Goal: Information Seeking & Learning: Learn about a topic

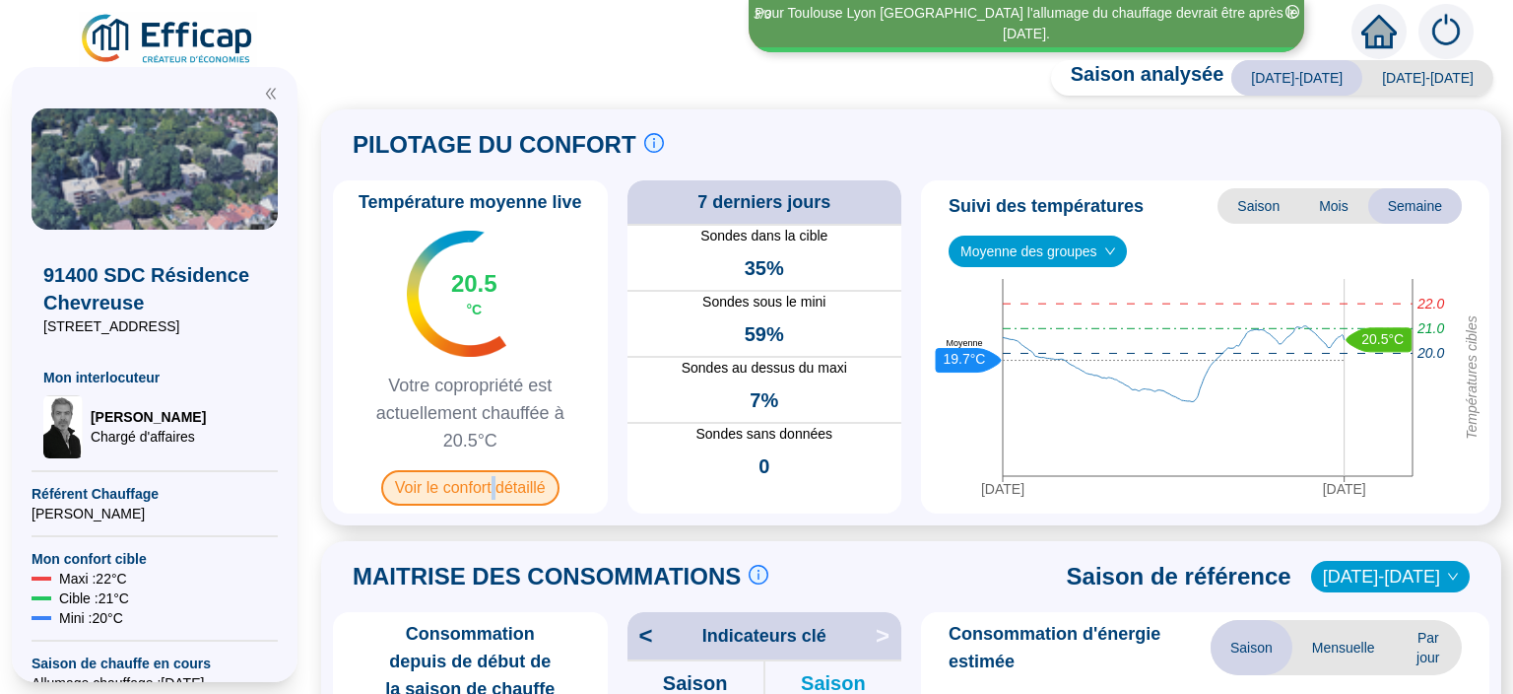
click at [494, 500] on span "Voir le confort détaillé" at bounding box center [470, 487] width 178 height 35
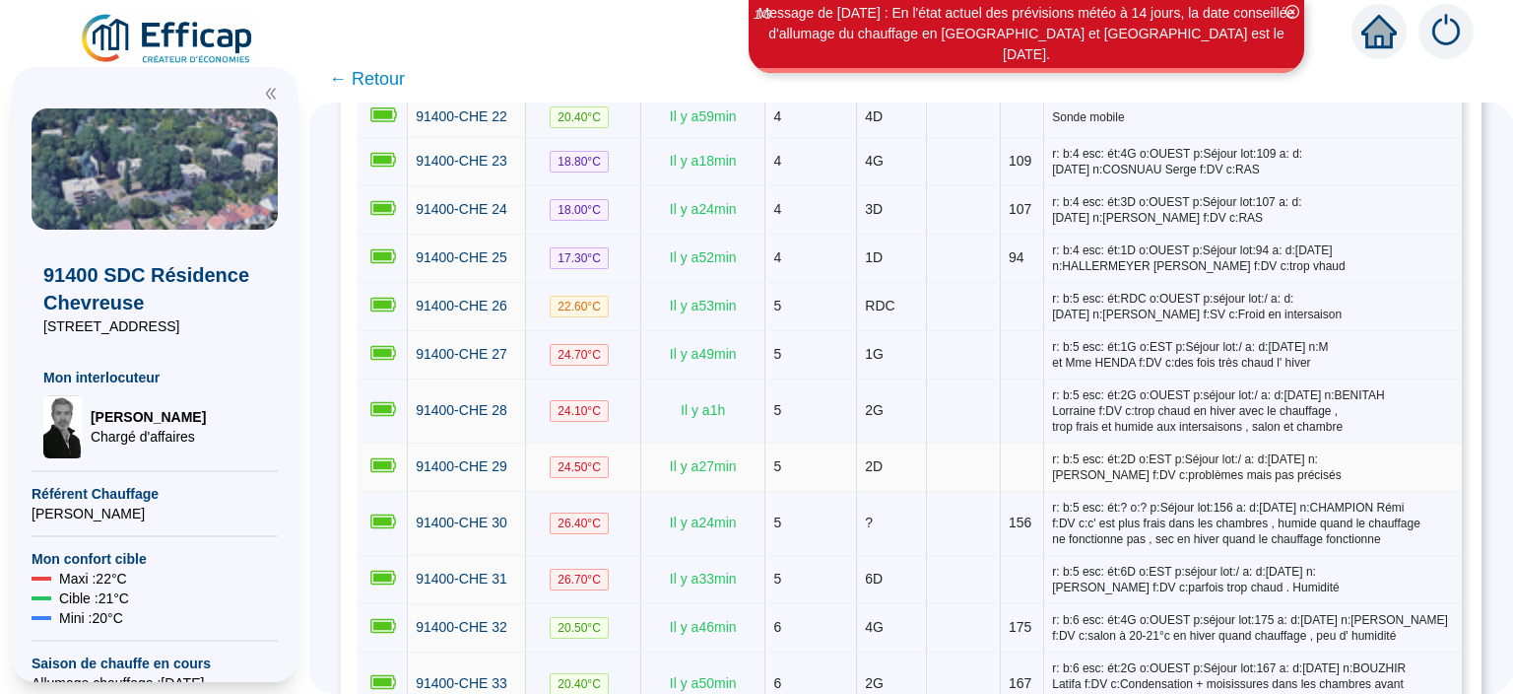
scroll to position [1532, 0]
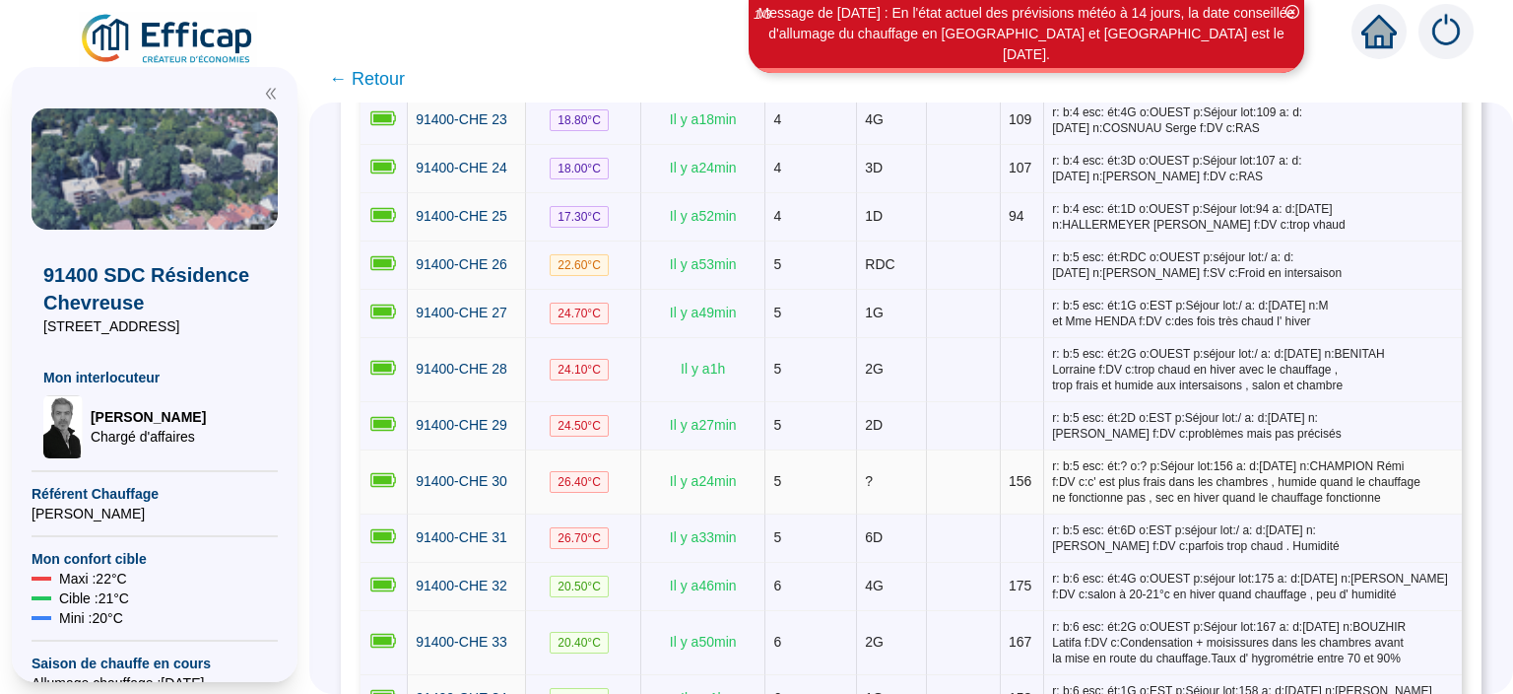
click at [585, 471] on span "26.40 °C" at bounding box center [579, 482] width 59 height 22
drag, startPoint x: 548, startPoint y: 405, endPoint x: 621, endPoint y: 392, distance: 74.0
click at [626, 450] on td "26.40 °C" at bounding box center [583, 482] width 115 height 64
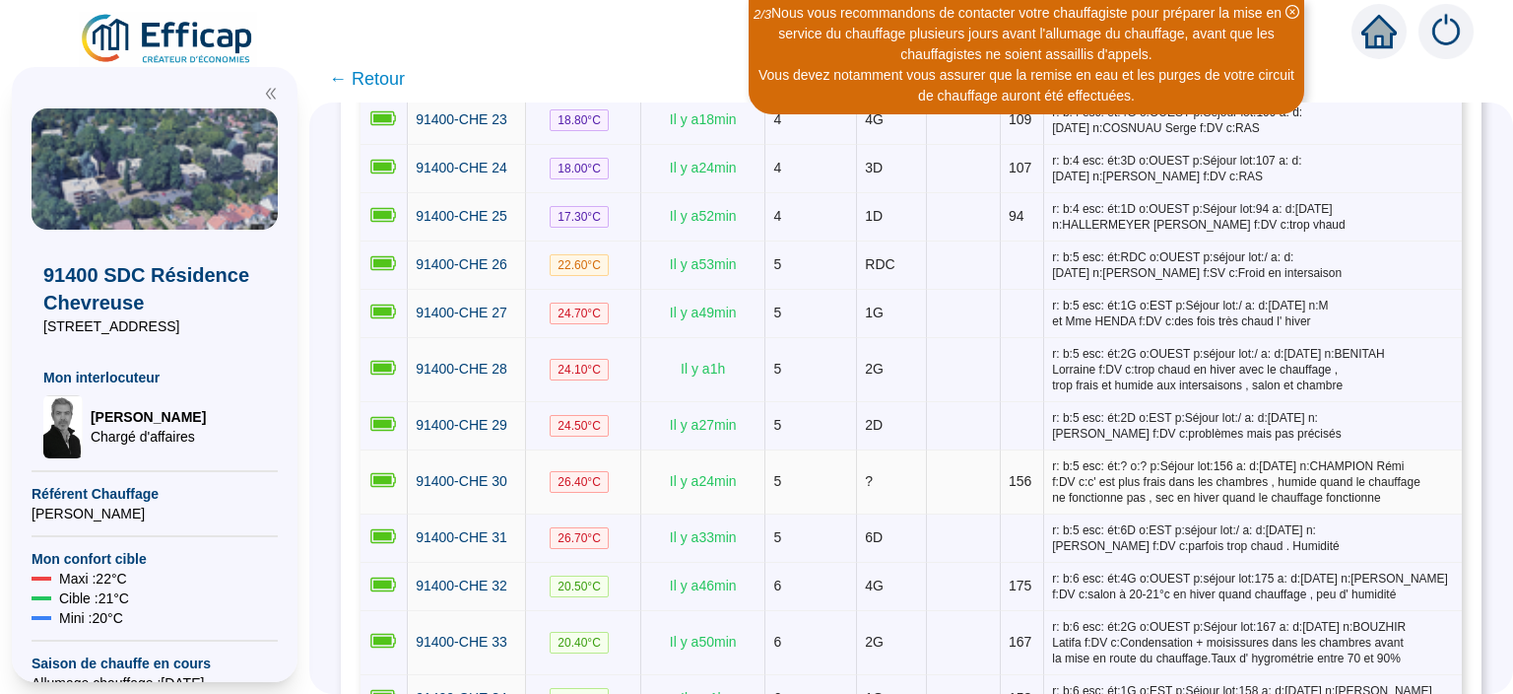
click at [616, 450] on td "26.40 °C" at bounding box center [583, 482] width 115 height 64
click at [874, 450] on td "?" at bounding box center [892, 482] width 70 height 64
click at [587, 471] on span "26.40 °C" at bounding box center [579, 482] width 59 height 22
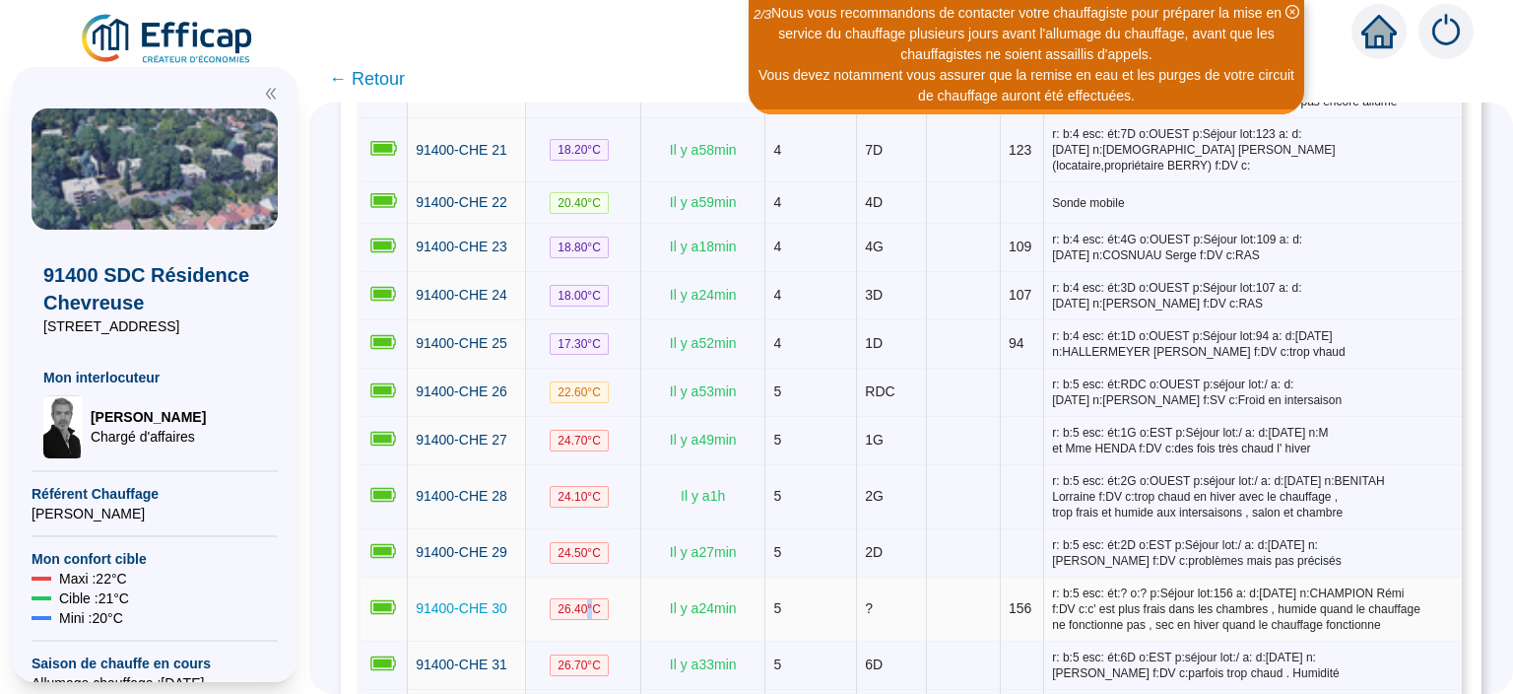
click at [441, 600] on span "91400-CHE 30" at bounding box center [462, 608] width 92 height 16
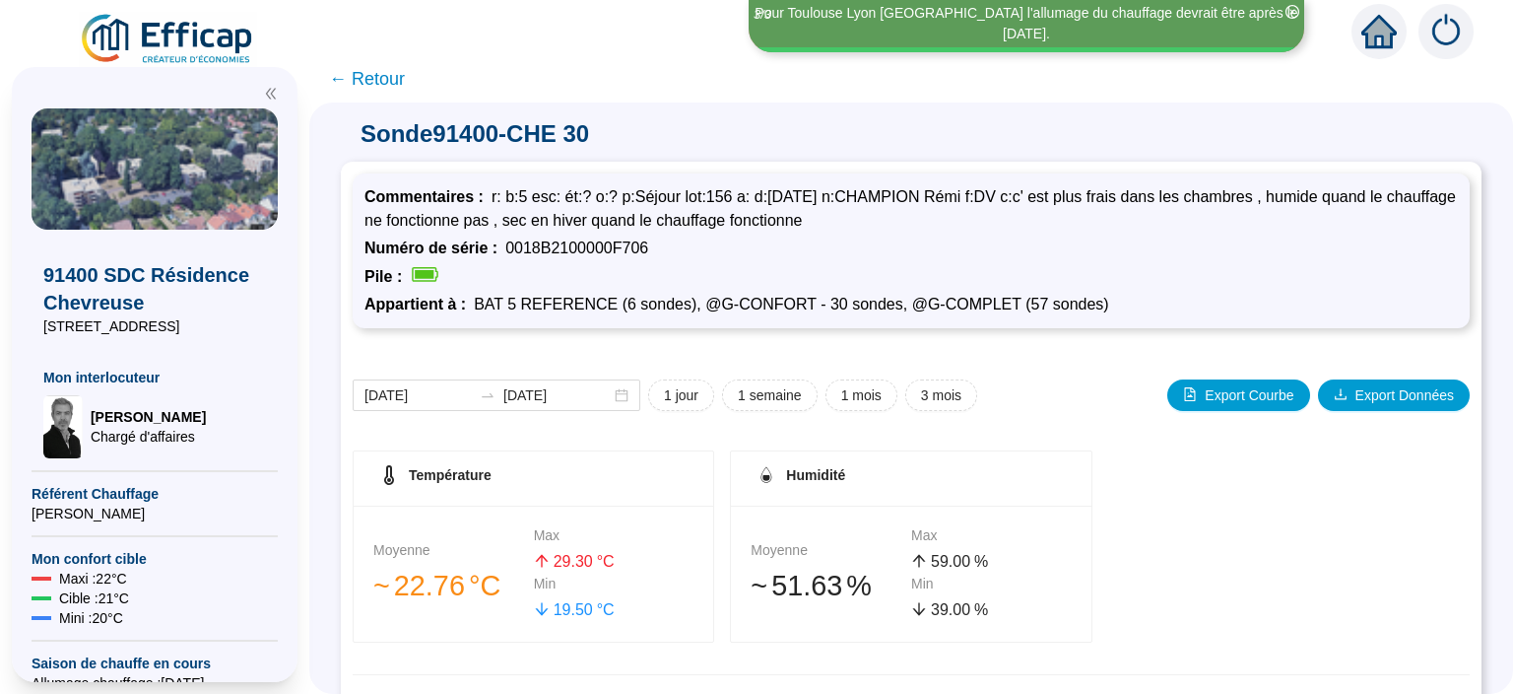
click at [380, 78] on span "← Retour" at bounding box center [367, 79] width 76 height 28
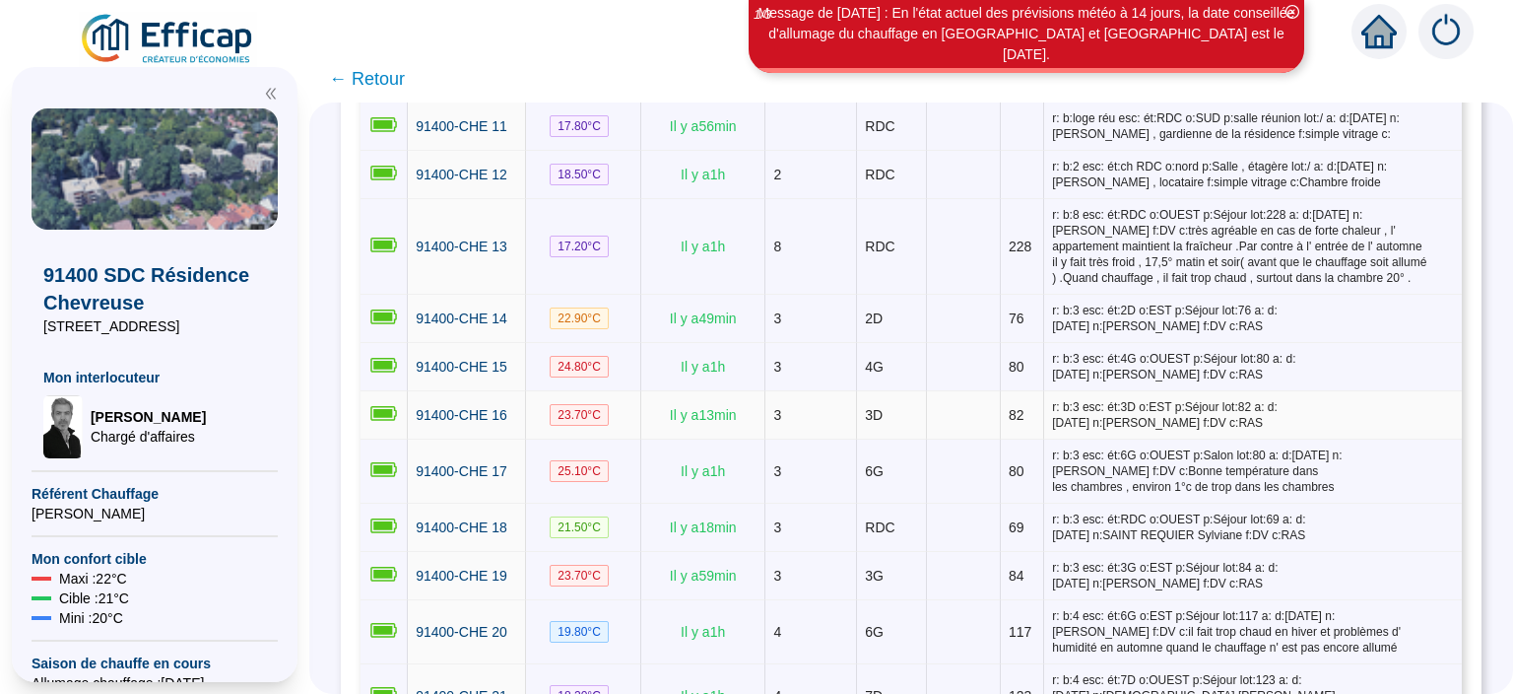
scroll to position [894, 0]
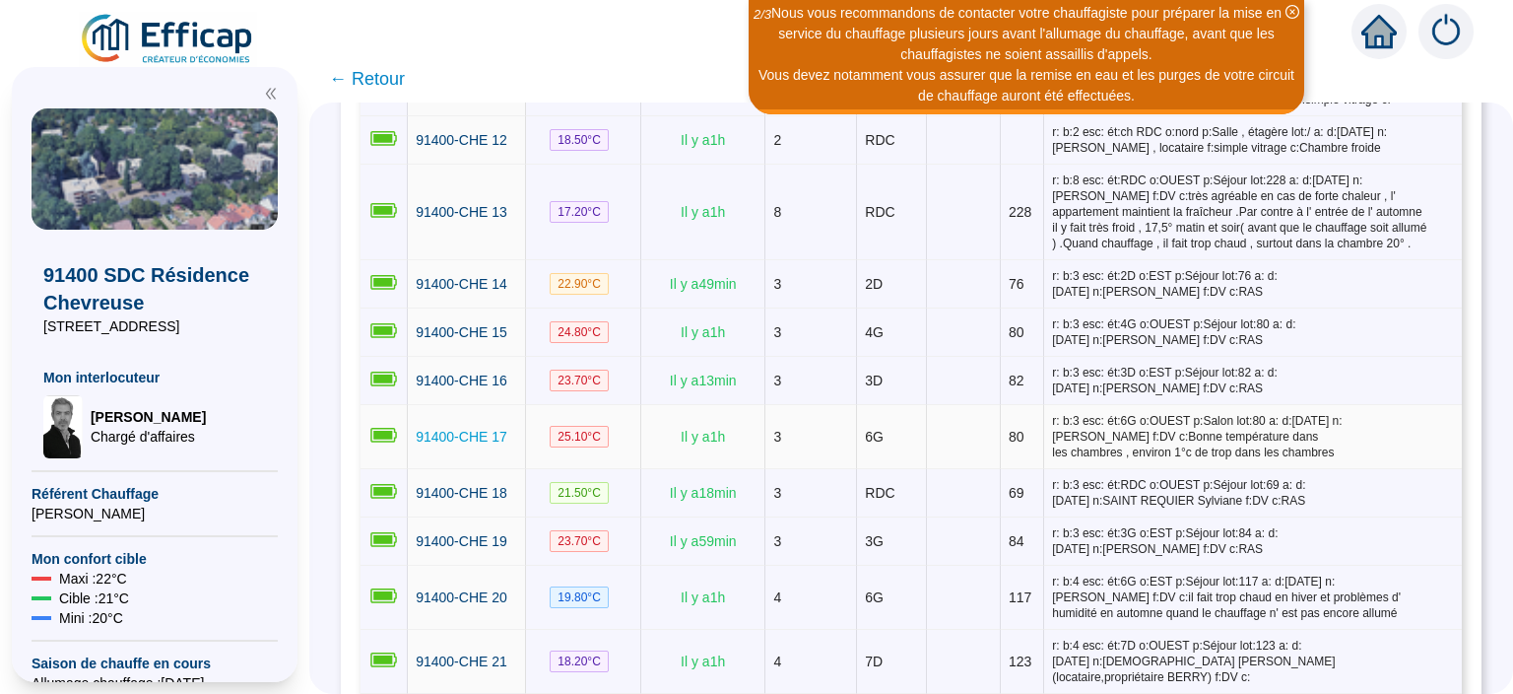
click at [479, 429] on span "91400-CHE 17" at bounding box center [462, 437] width 92 height 16
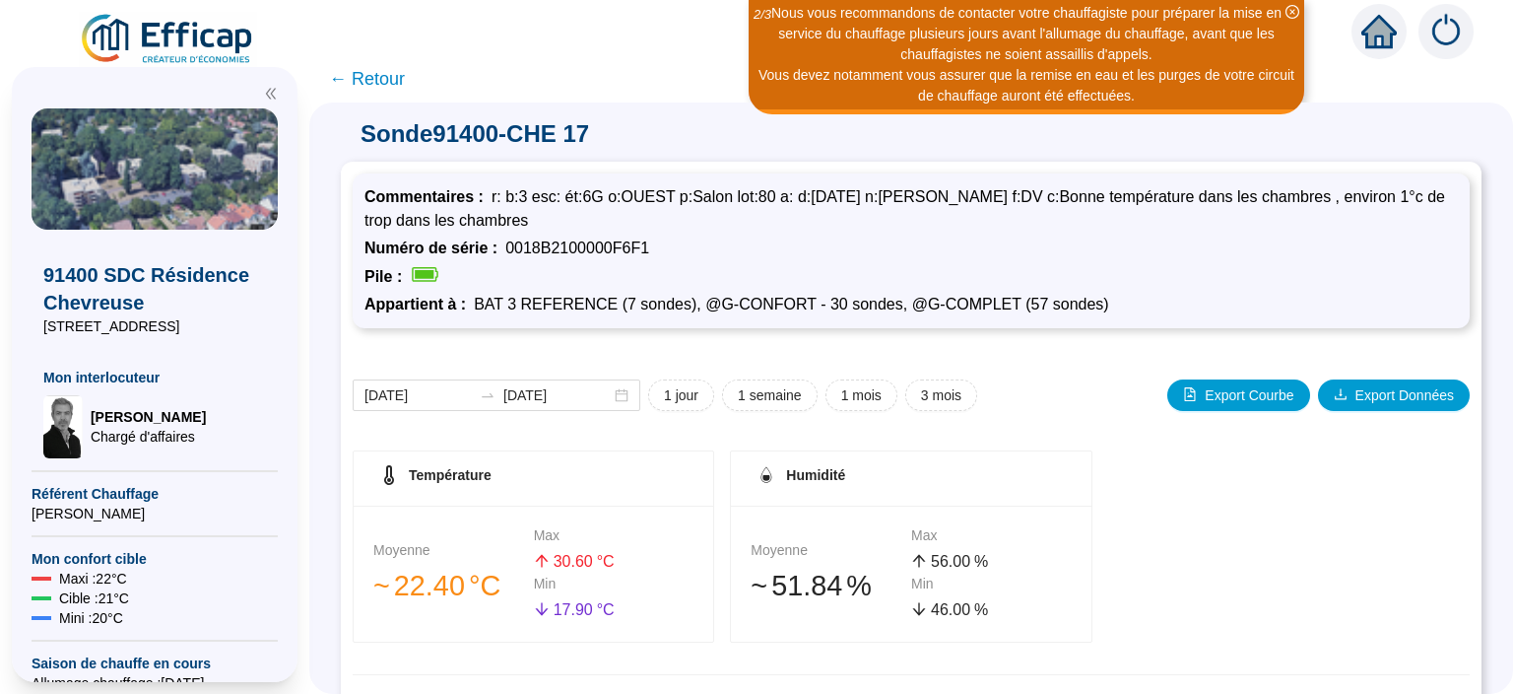
click at [365, 85] on span "← Retour" at bounding box center [367, 79] width 76 height 28
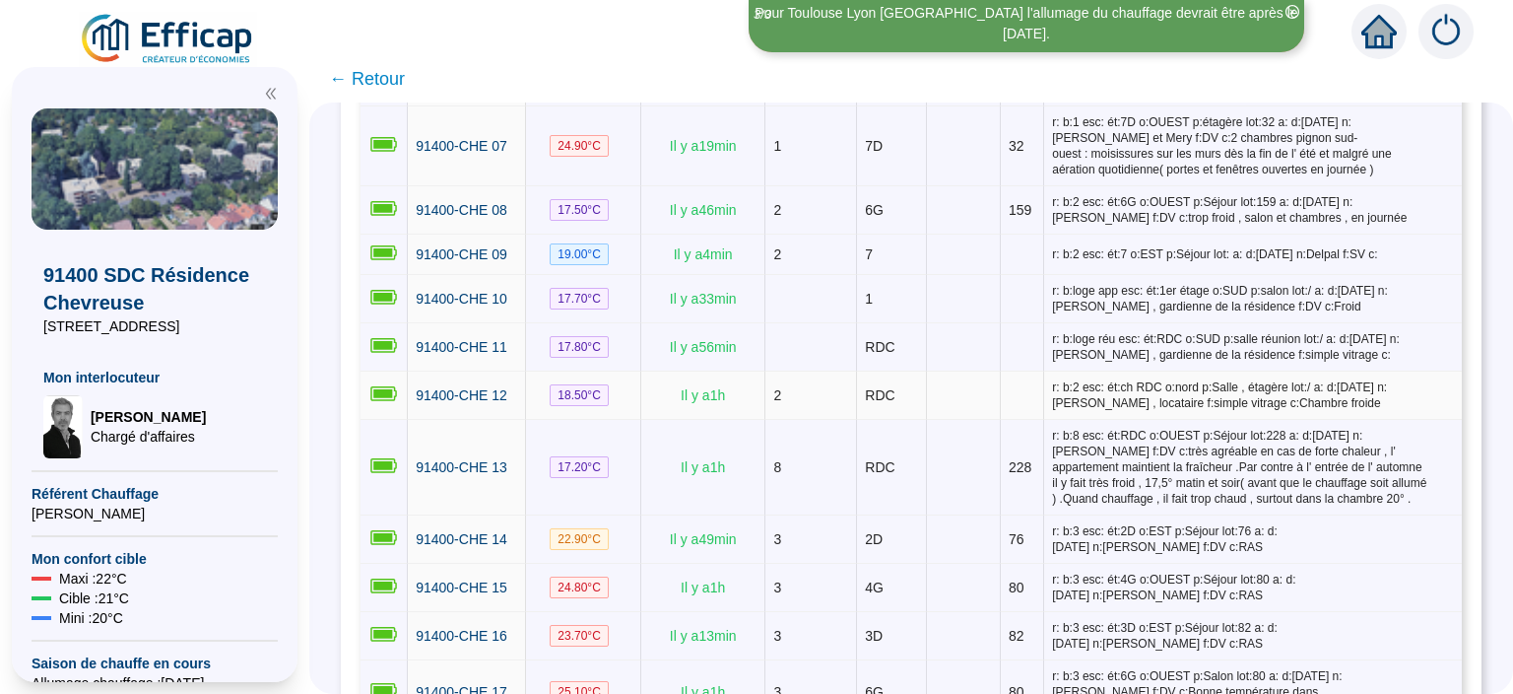
scroll to position [766, 0]
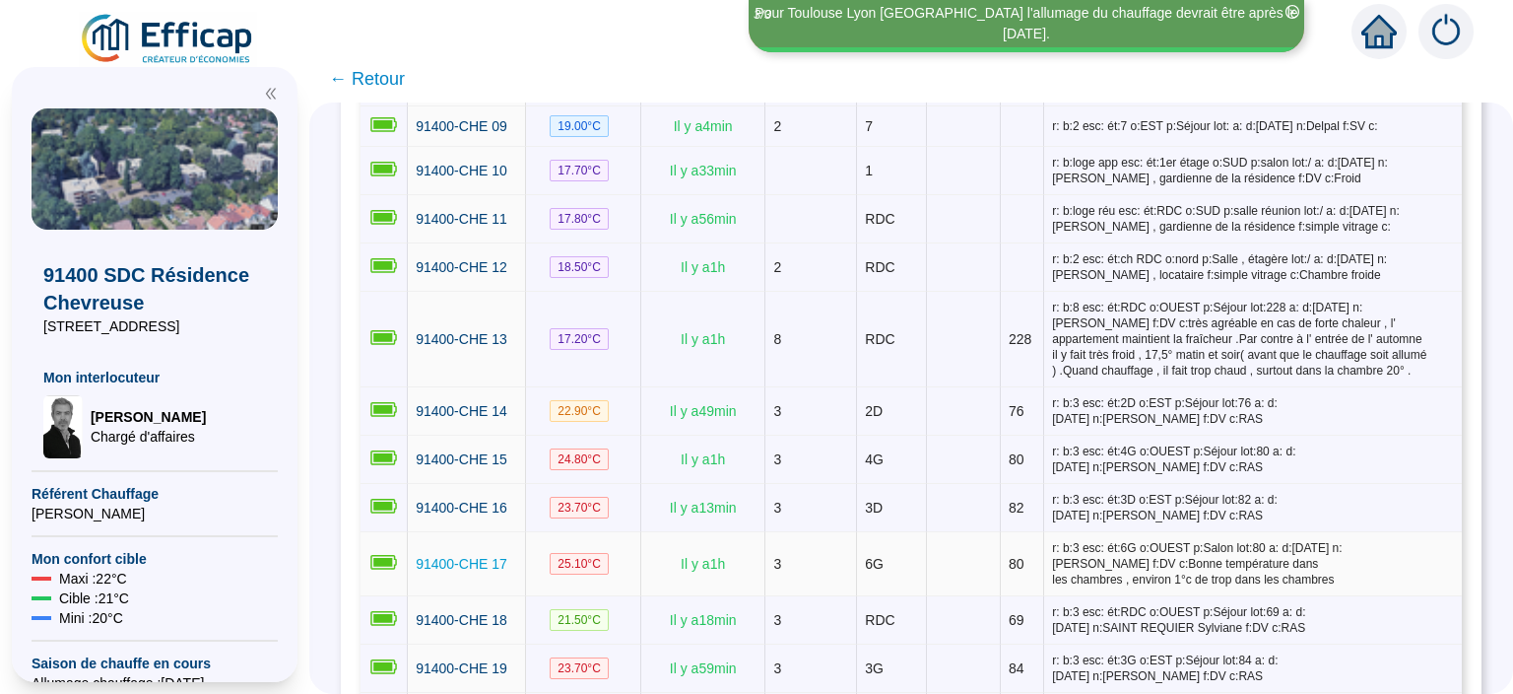
click at [457, 556] on span "91400-CHE 17" at bounding box center [462, 564] width 92 height 16
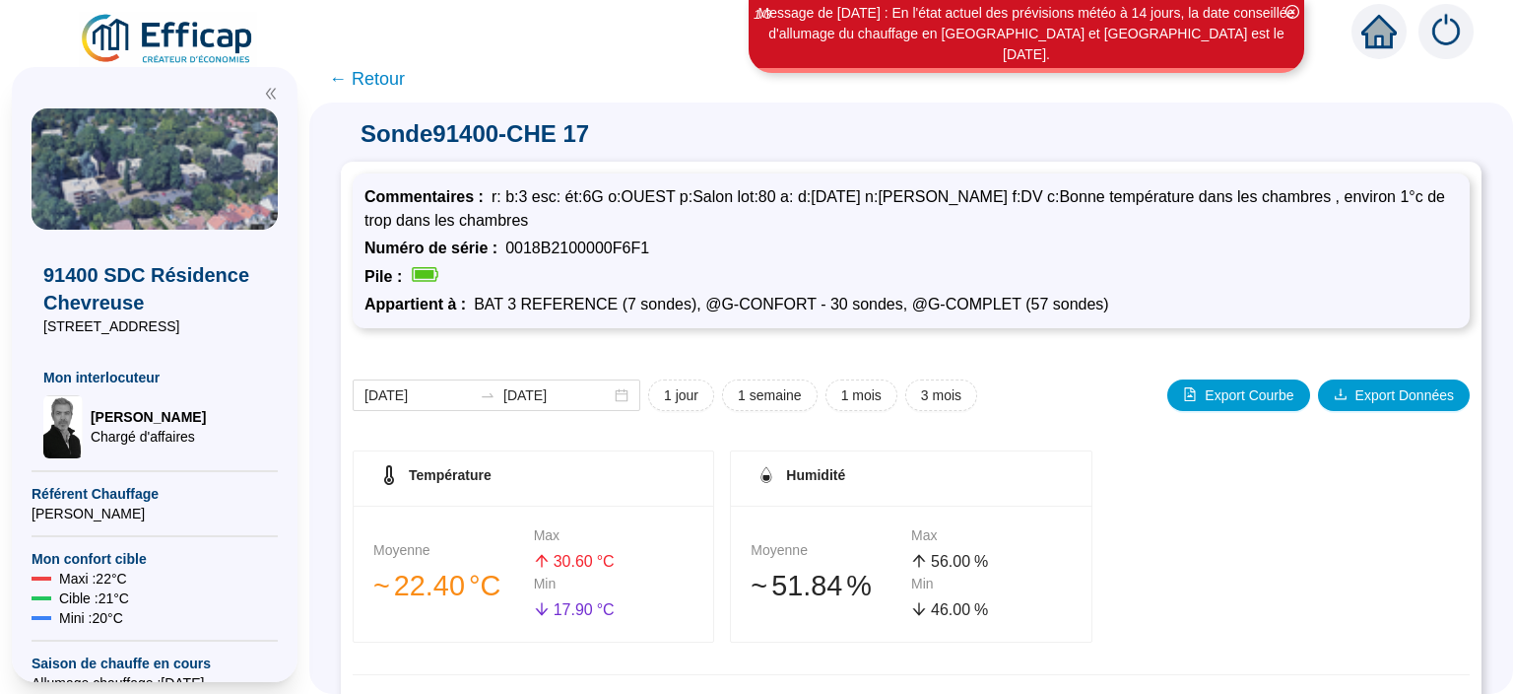
click at [395, 81] on span "← Retour" at bounding box center [367, 79] width 76 height 28
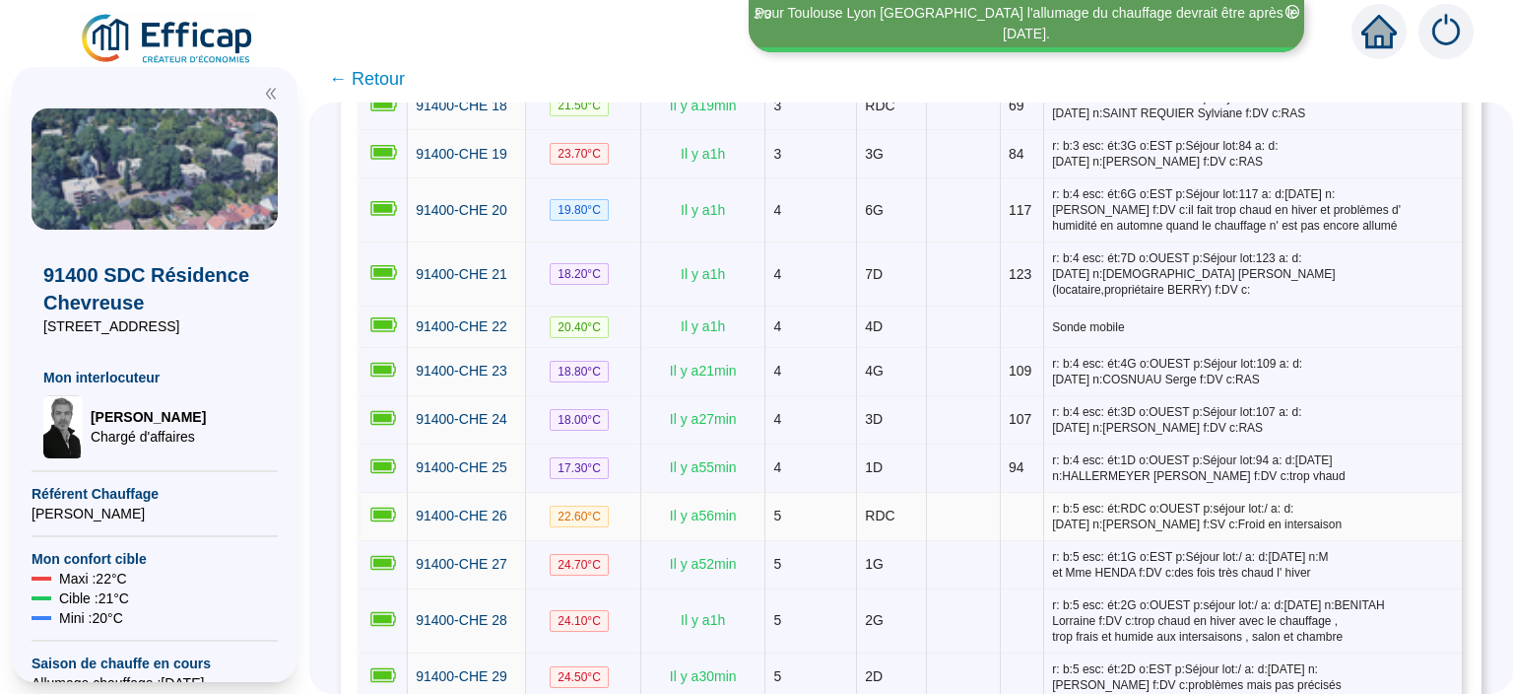
scroll to position [1405, 0]
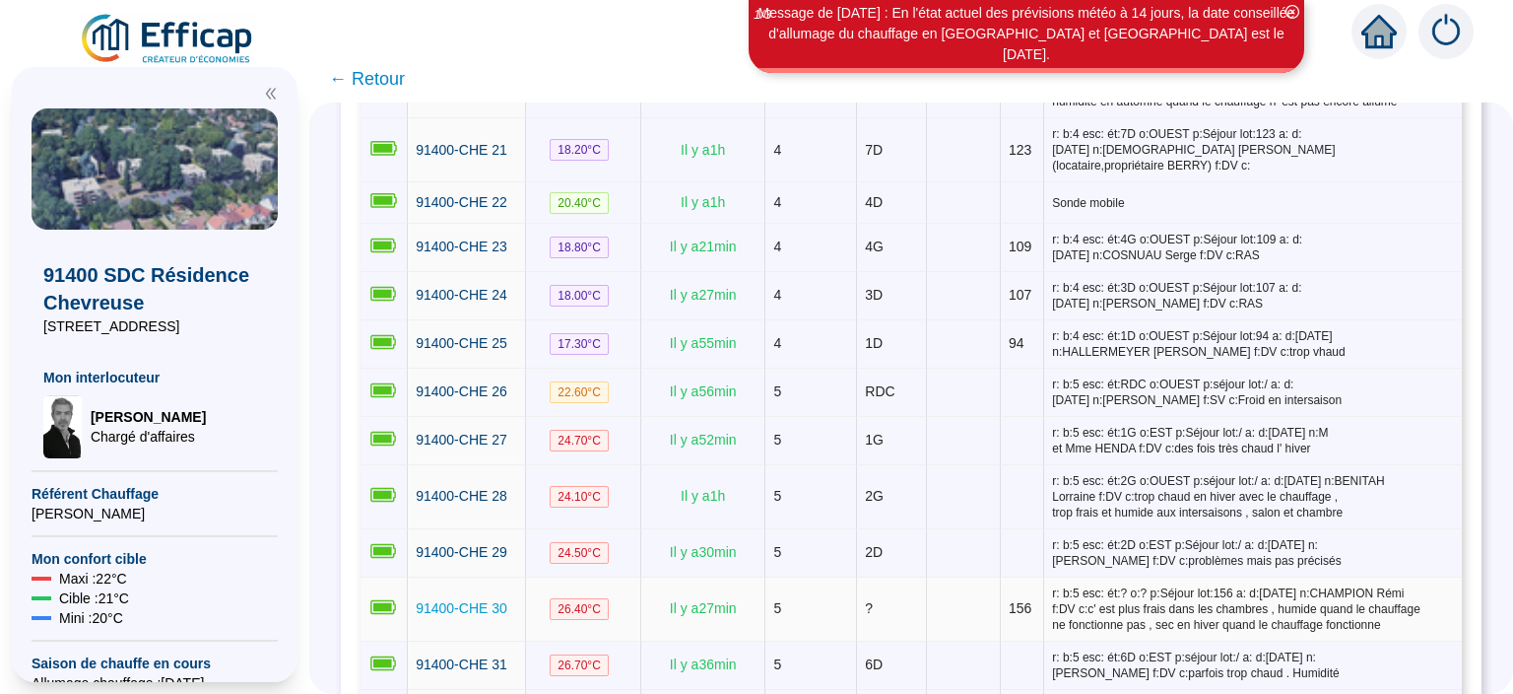
click at [474, 600] on span "91400-CHE 30" at bounding box center [462, 608] width 92 height 16
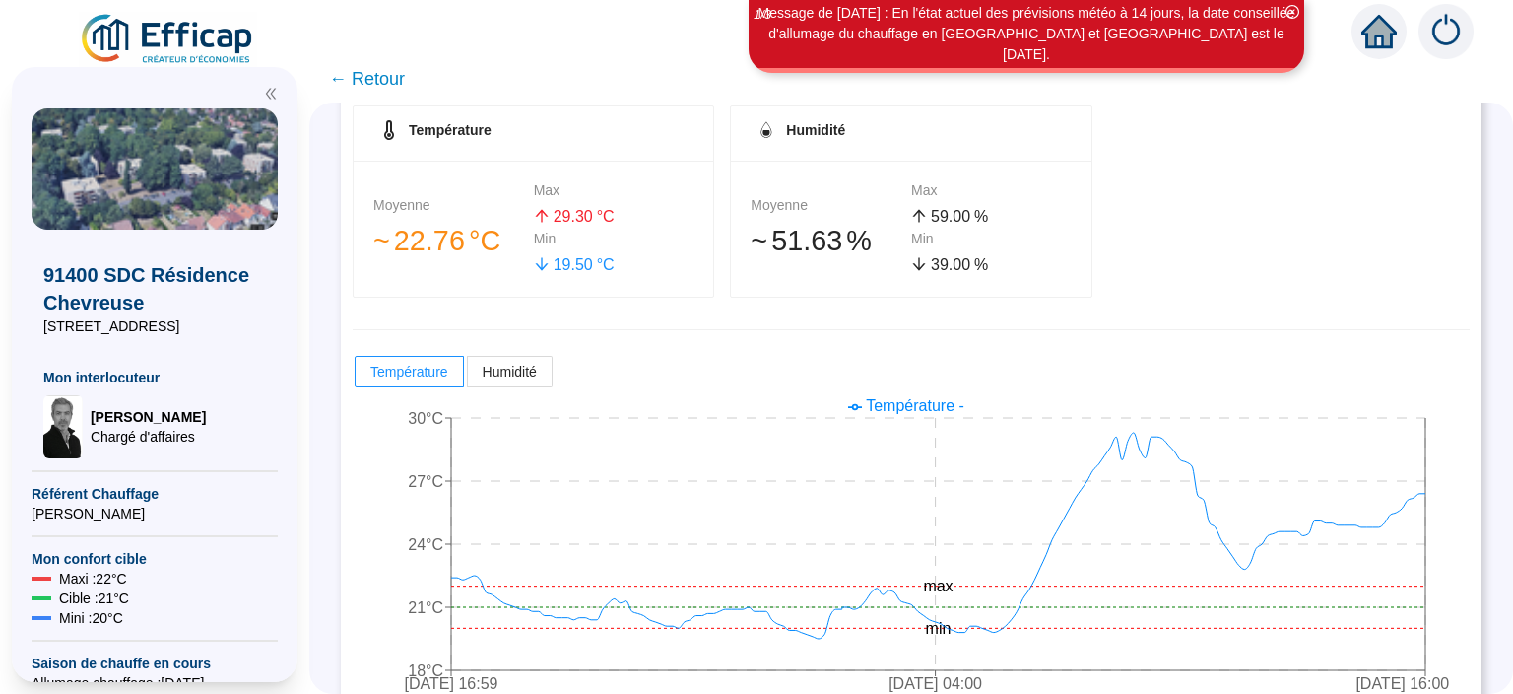
scroll to position [381, 0]
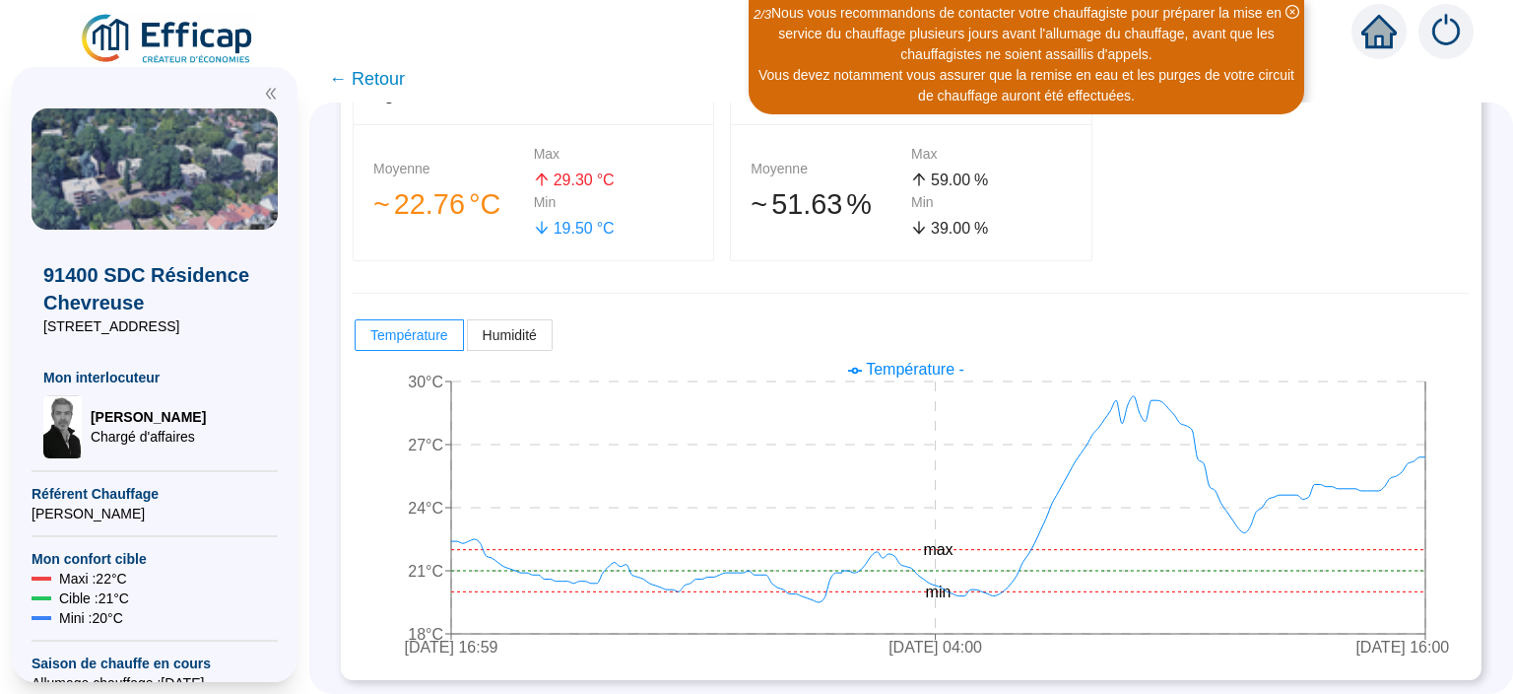
click at [1263, 361] on ul "Température -" at bounding box center [911, 370] width 1157 height 24
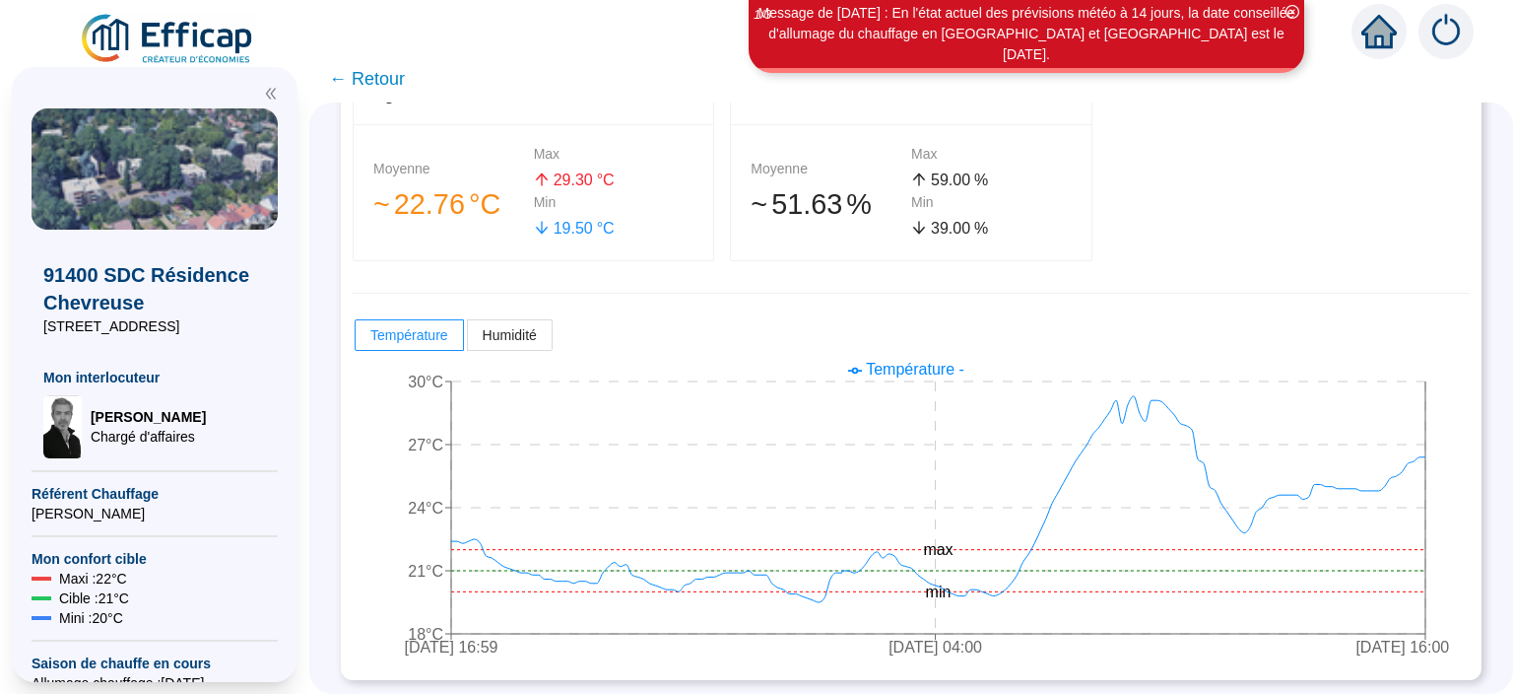
click at [378, 83] on span "← Retour" at bounding box center [367, 79] width 76 height 28
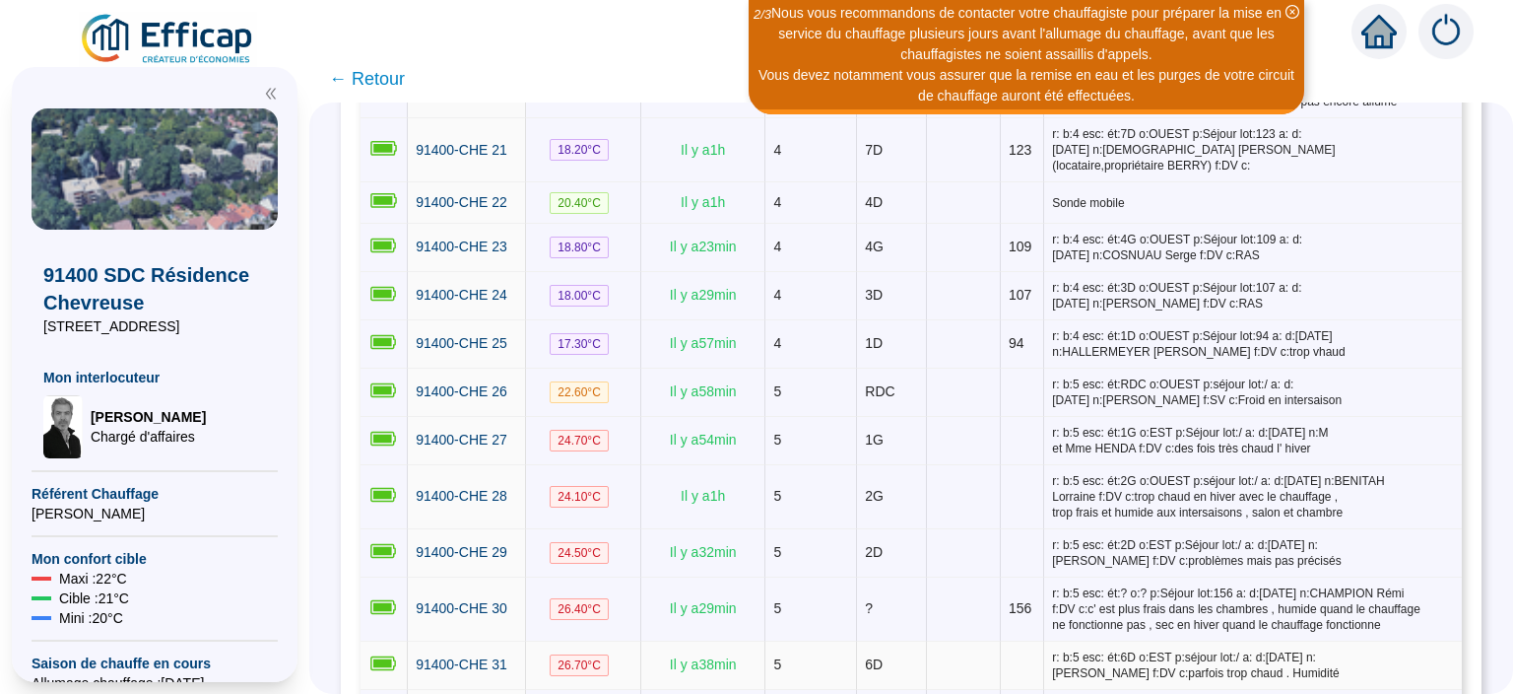
scroll to position [1532, 0]
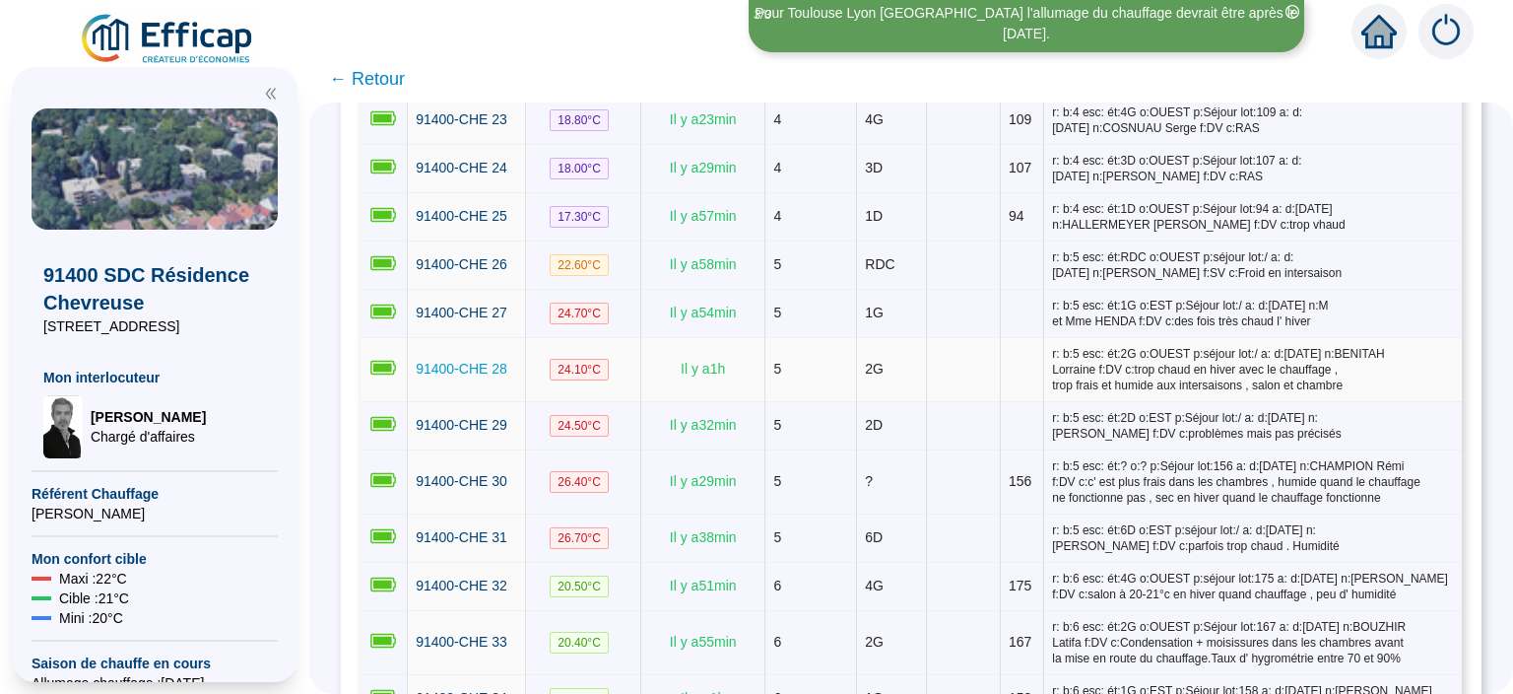
click at [469, 361] on span "91400-CHE 28" at bounding box center [462, 369] width 92 height 16
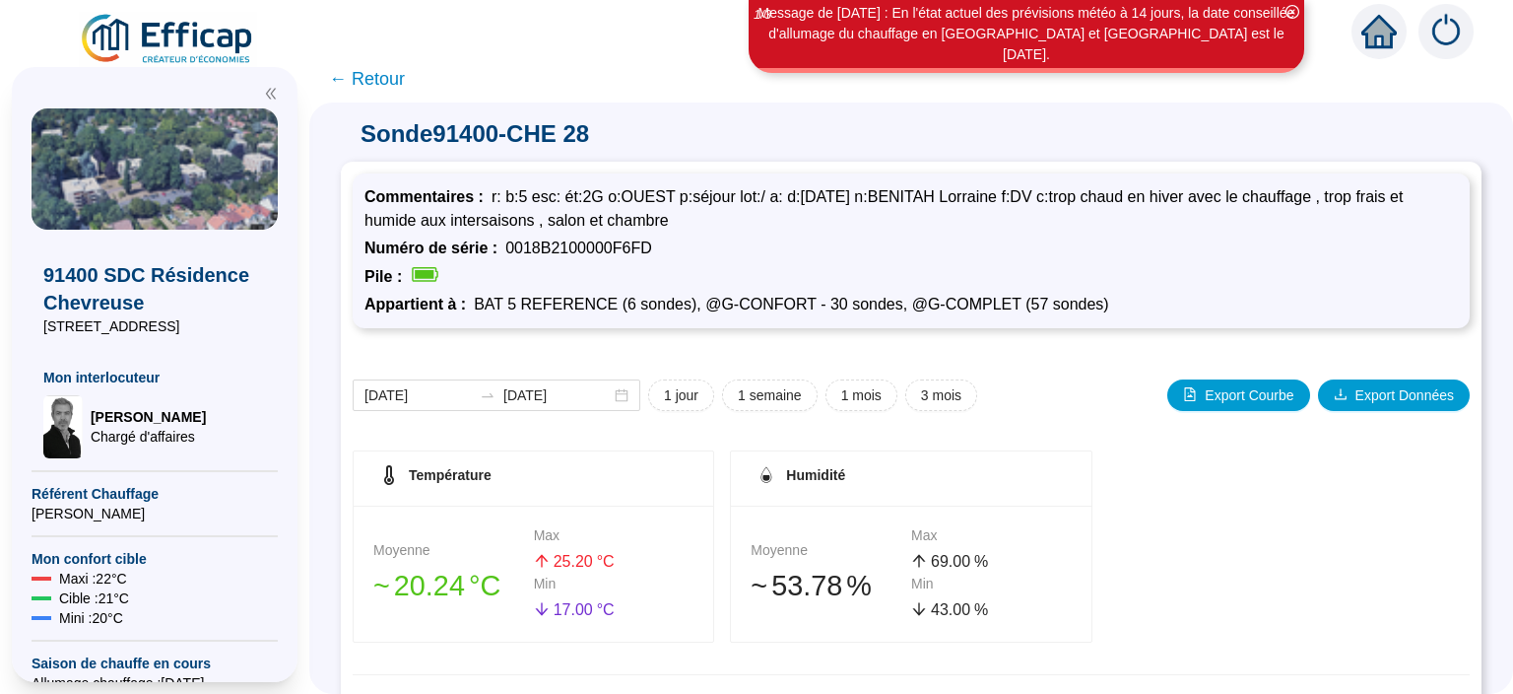
click at [384, 85] on span "← Retour" at bounding box center [367, 79] width 76 height 28
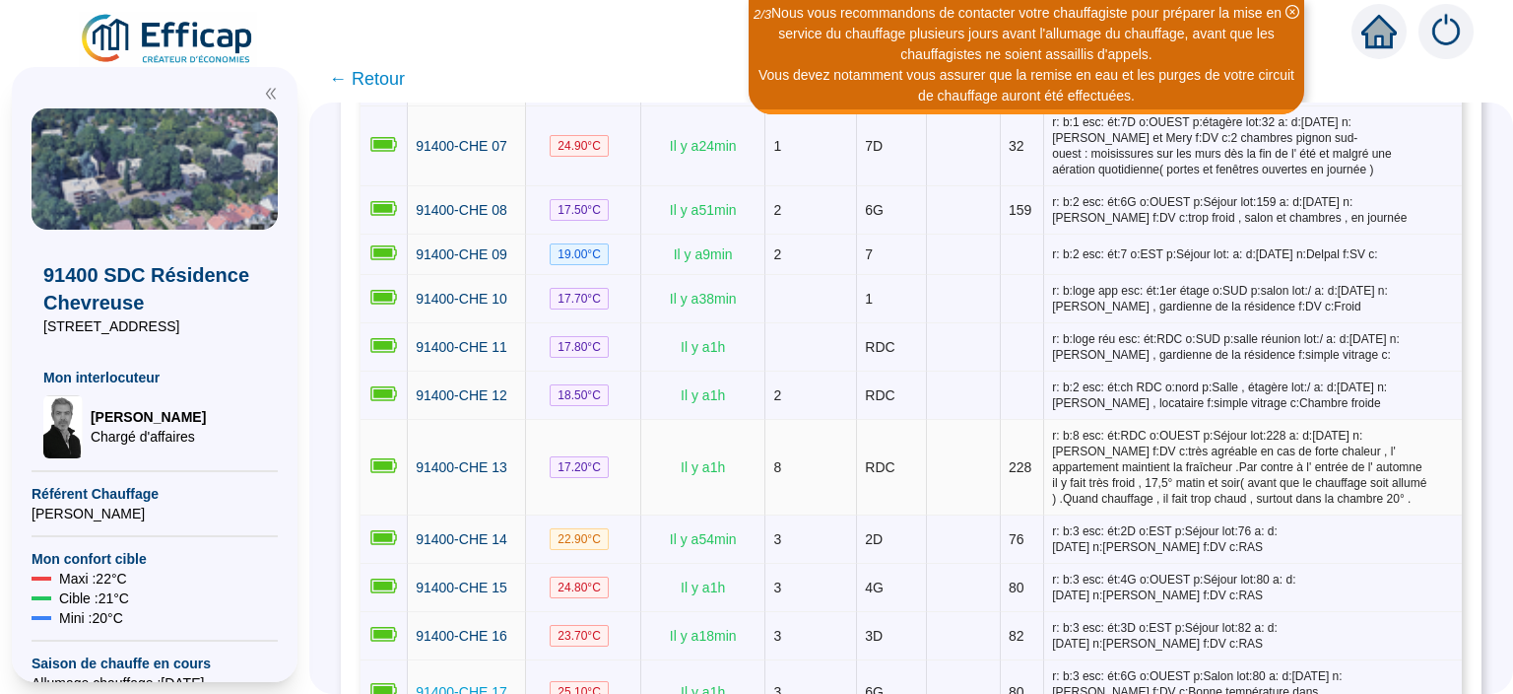
scroll to position [894, 0]
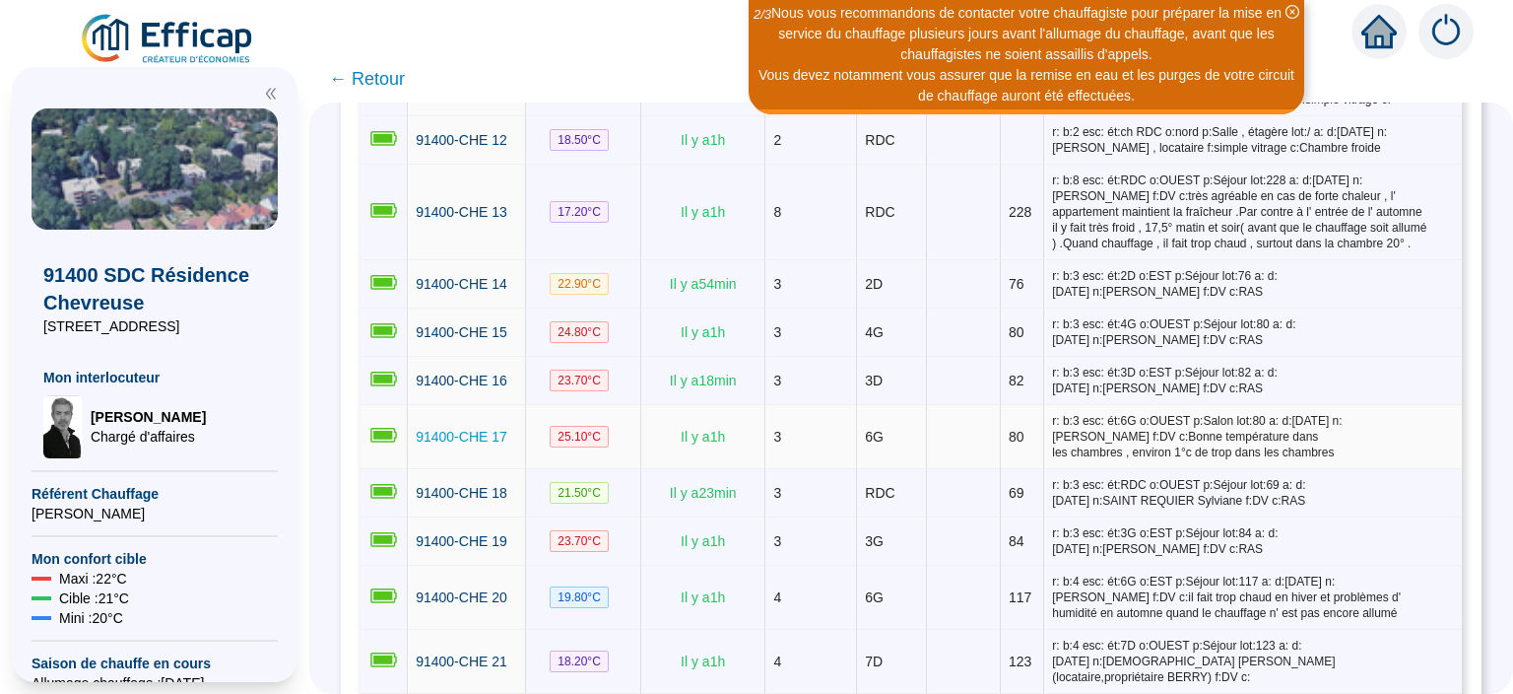
click at [471, 429] on span "91400-CHE 17" at bounding box center [462, 437] width 92 height 16
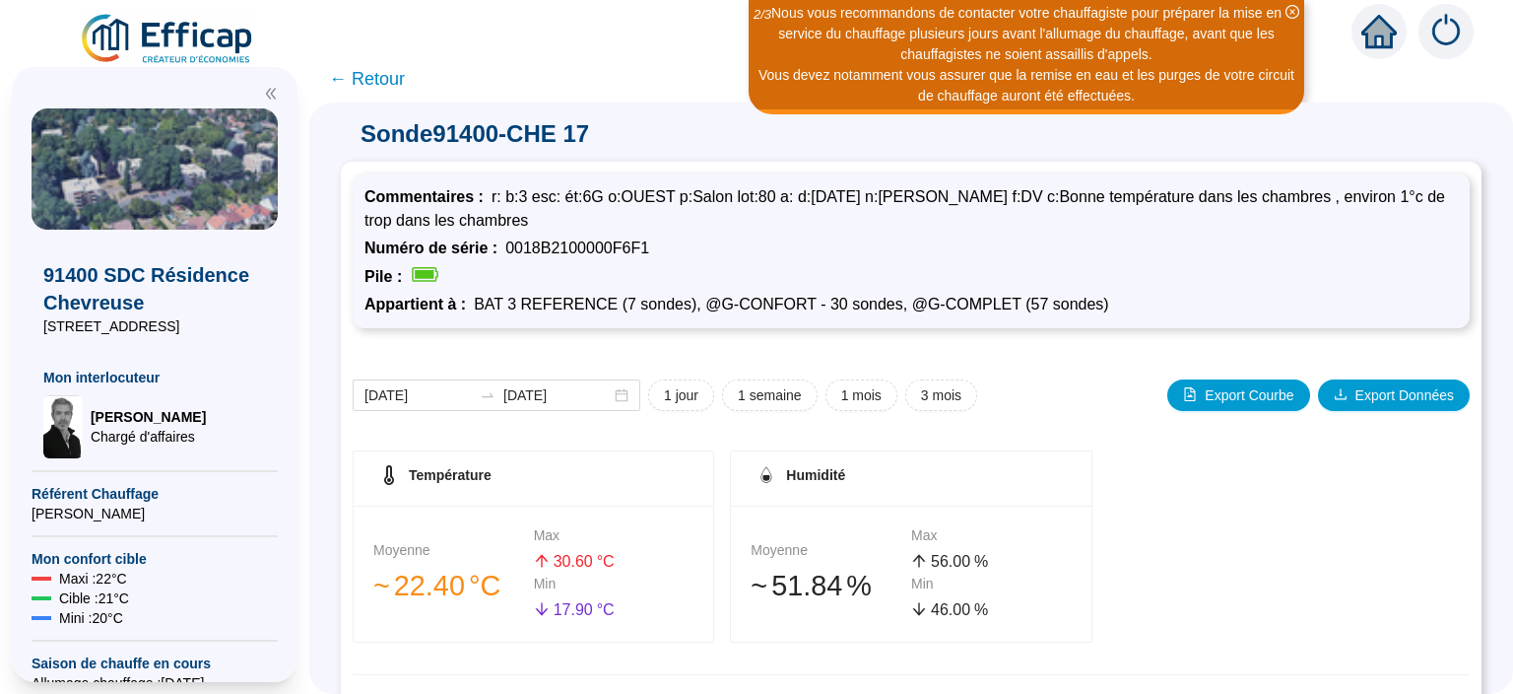
click at [366, 76] on span "← Retour" at bounding box center [367, 79] width 76 height 28
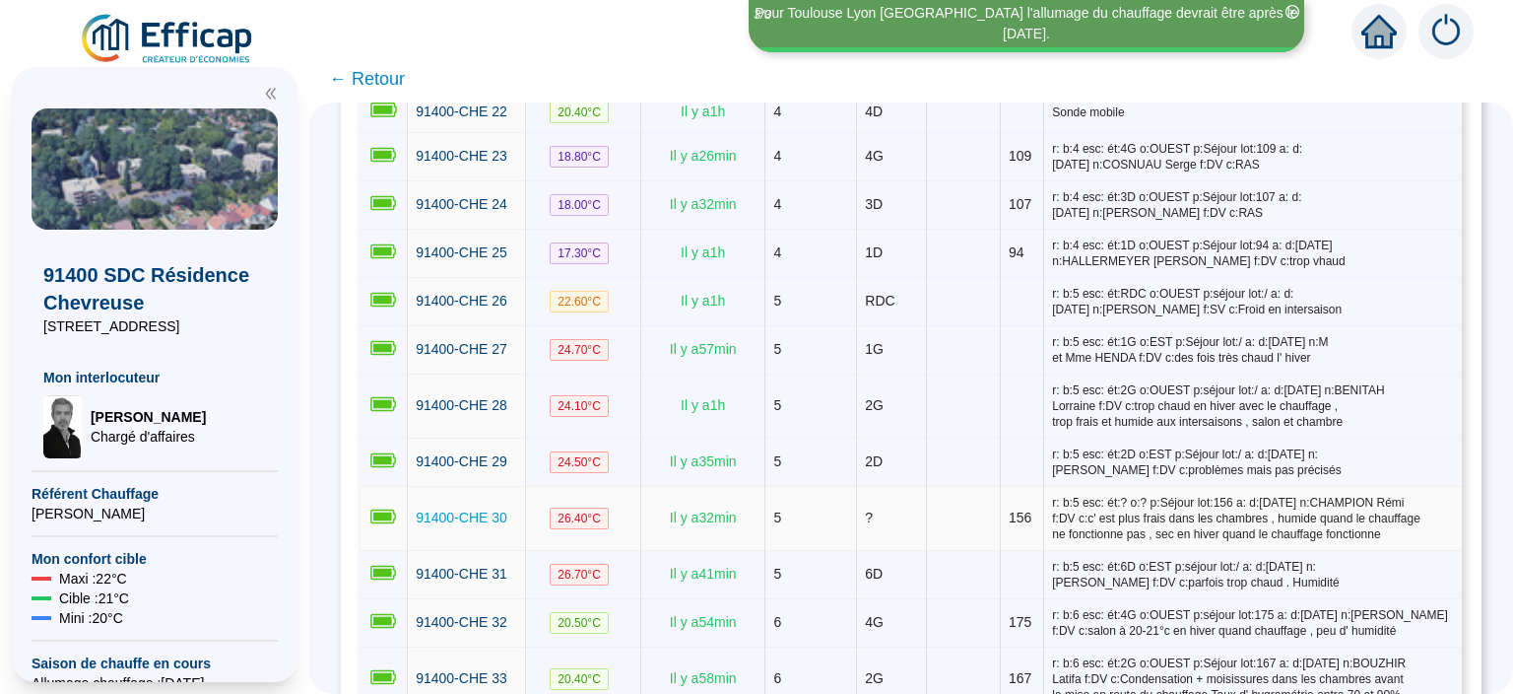
scroll to position [1532, 0]
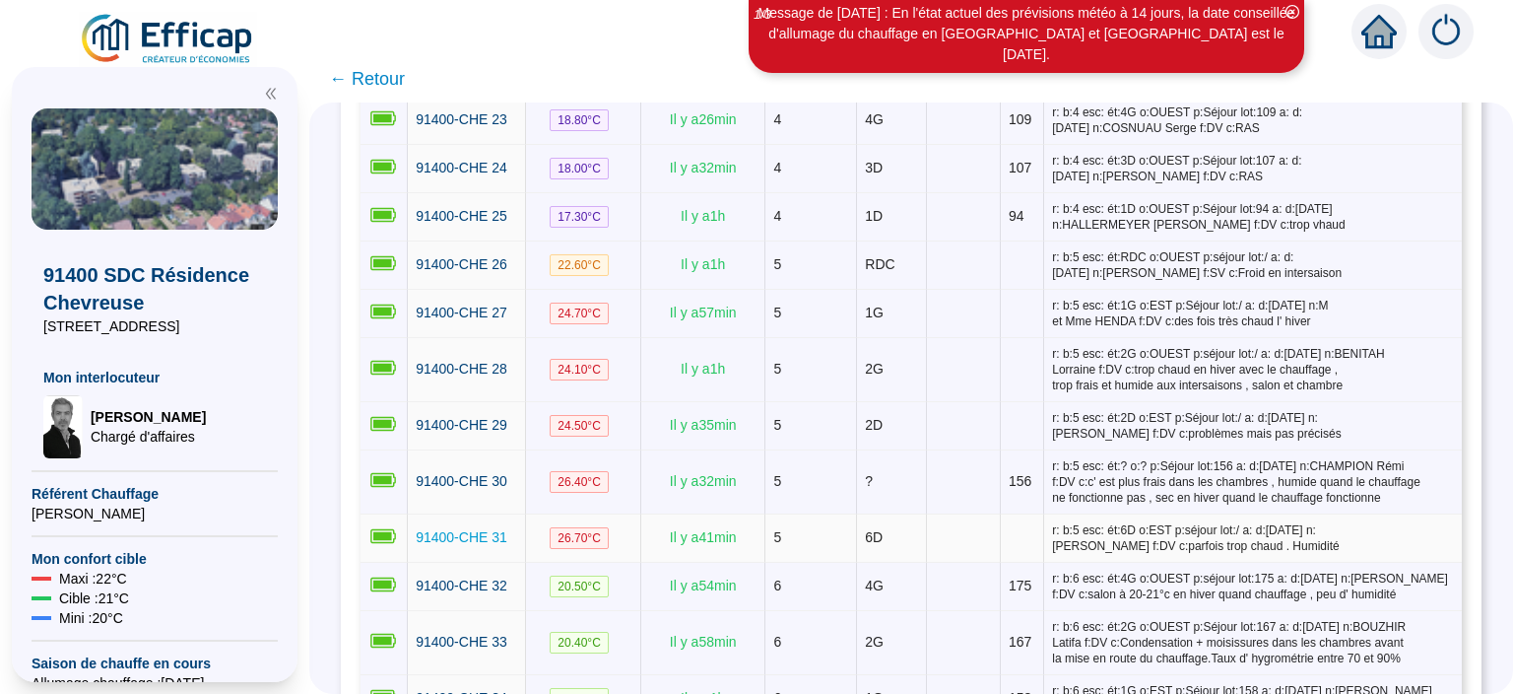
click at [495, 529] on span "91400-CHE 31" at bounding box center [462, 537] width 92 height 16
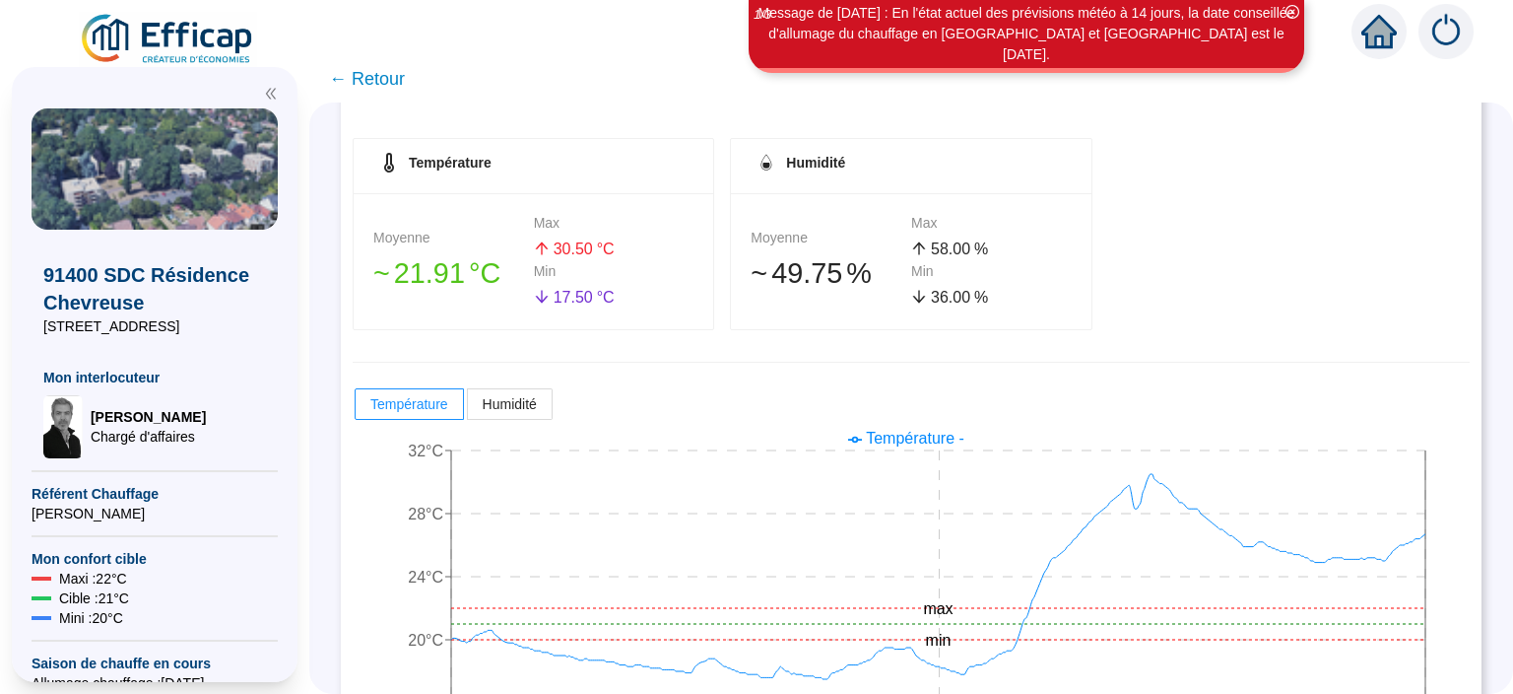
scroll to position [358, 0]
